Goal: Submit feedback/report problem

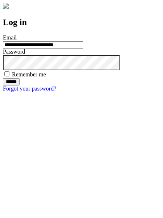
click at [20, 85] on input "******" at bounding box center [11, 81] width 17 height 7
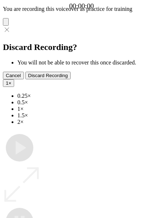
type input "**********"
